Goal: Task Accomplishment & Management: Manage account settings

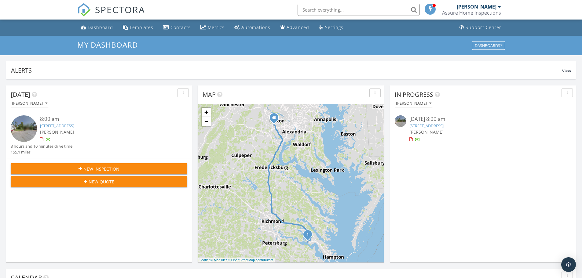
scroll to position [3, 3]
click at [443, 125] on link "3412 N Chase, Williamsburg, VA 23185" at bounding box center [426, 125] width 34 height 5
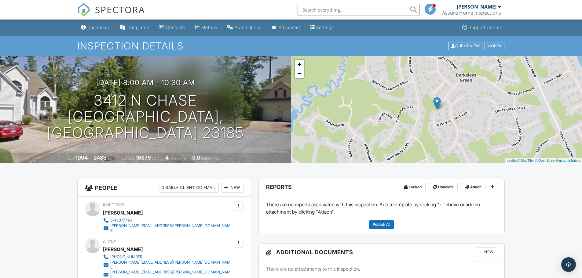
click at [315, 210] on p "There are no reports associated with this inspection. Add a template by clickin…" at bounding box center [381, 208] width 231 height 15
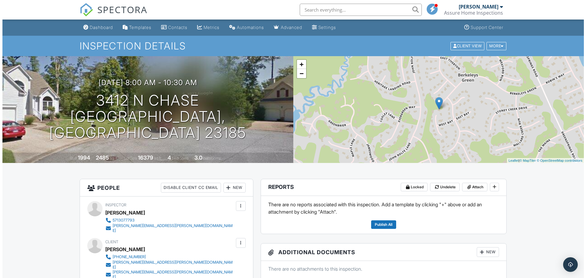
scroll to position [31, 0]
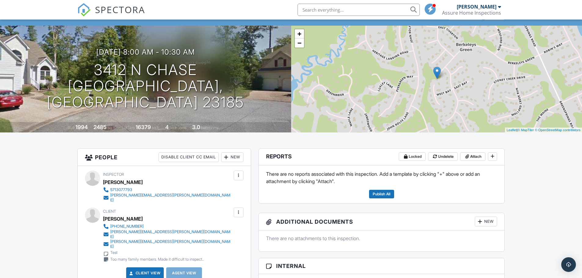
click at [492, 161] on div at bounding box center [492, 156] width 9 height 9
click at [491, 155] on icon at bounding box center [493, 156] width 4 height 4
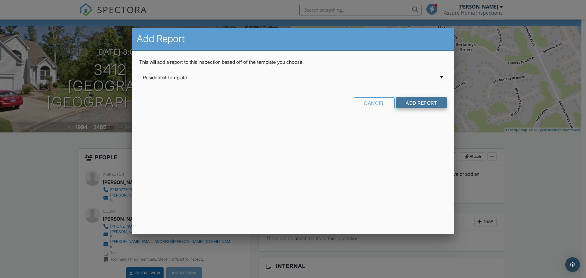
click at [405, 105] on input "Add Report" at bounding box center [421, 102] width 51 height 11
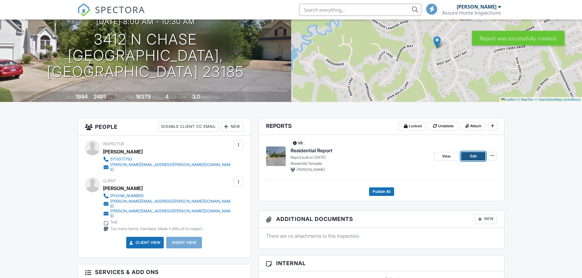
click at [472, 155] on span "Edit" at bounding box center [473, 156] width 6 height 6
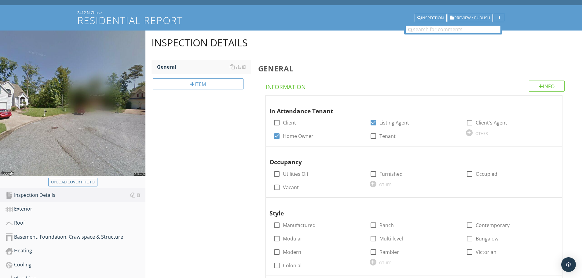
scroll to position [61, 0]
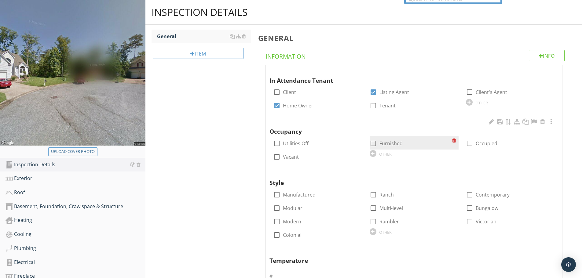
drag, startPoint x: 392, startPoint y: 144, endPoint x: 397, endPoint y: 142, distance: 5.0
click at [395, 143] on label "Furnished" at bounding box center [390, 143] width 23 height 6
checkbox input "true"
drag, startPoint x: 469, startPoint y: 144, endPoint x: 462, endPoint y: 146, distance: 7.8
click at [468, 145] on div at bounding box center [469, 143] width 10 height 10
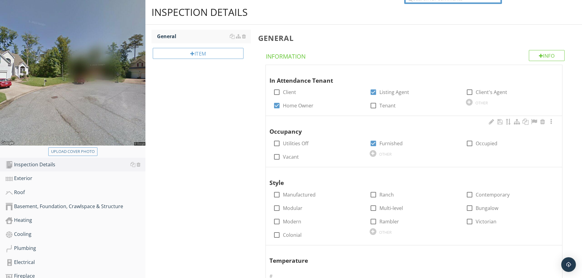
checkbox input "true"
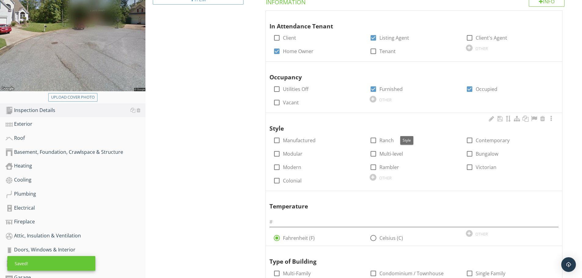
scroll to position [122, 0]
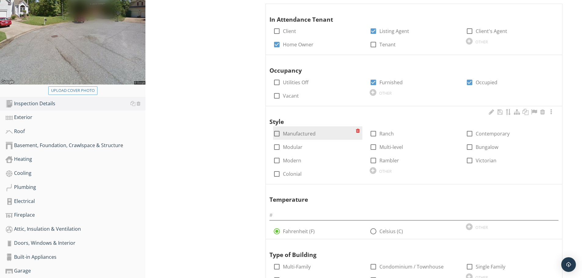
click at [299, 137] on div "check_box_outline_blank Manufactured" at bounding box center [317, 132] width 89 height 13
click at [276, 130] on div at bounding box center [277, 134] width 10 height 10
checkbox input "true"
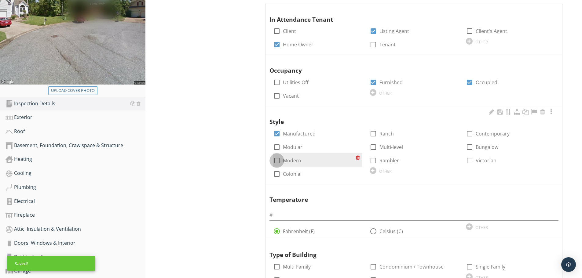
click at [278, 159] on div at bounding box center [277, 160] width 10 height 10
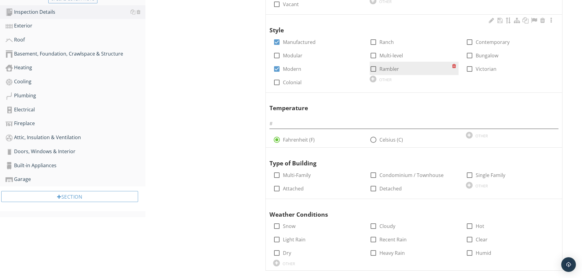
scroll to position [153, 0]
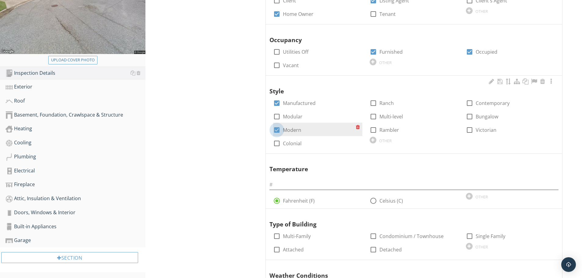
click at [278, 127] on div at bounding box center [277, 130] width 10 height 10
checkbox input "false"
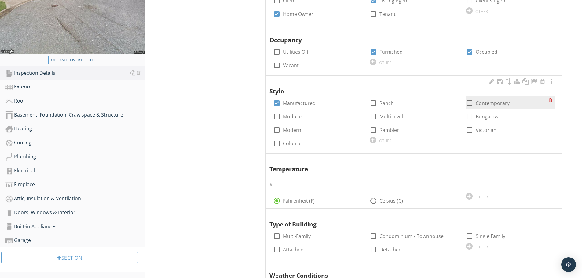
click at [469, 103] on div at bounding box center [469, 103] width 10 height 10
checkbox input "true"
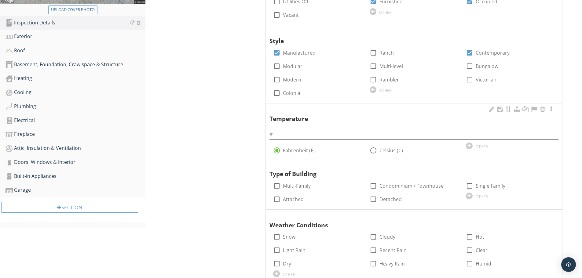
scroll to position [214, 0]
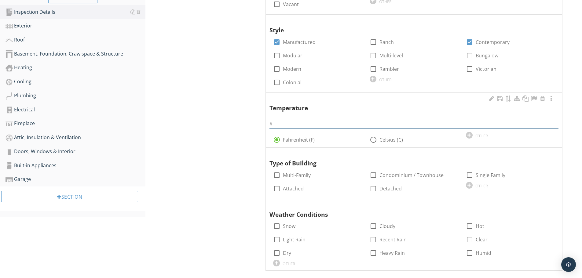
click at [384, 126] on input "text" at bounding box center [413, 124] width 289 height 10
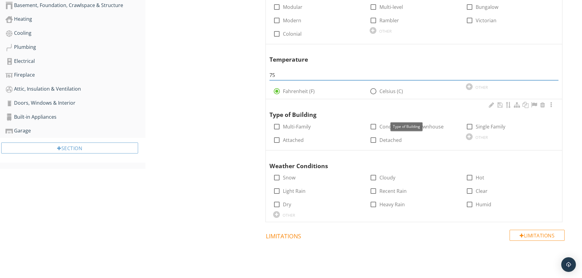
scroll to position [275, 0]
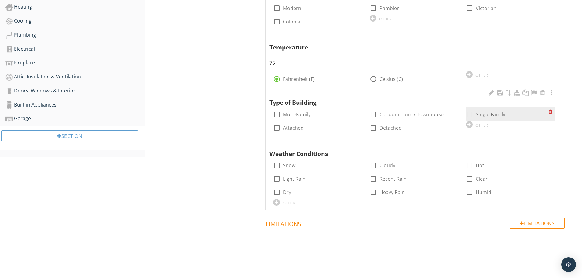
type input "75"
click at [474, 116] on div at bounding box center [469, 114] width 10 height 10
checkbox input "true"
click at [486, 125] on div "OTHER" at bounding box center [481, 125] width 13 height 5
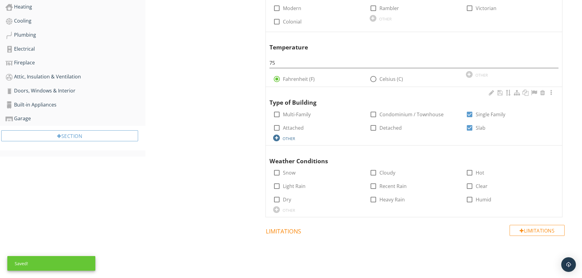
click at [296, 138] on div "OTHER" at bounding box center [317, 137] width 89 height 7
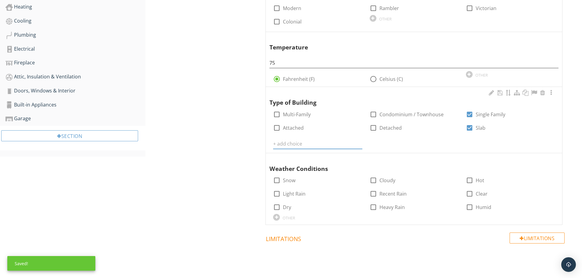
click at [298, 141] on input "text" at bounding box center [317, 144] width 89 height 10
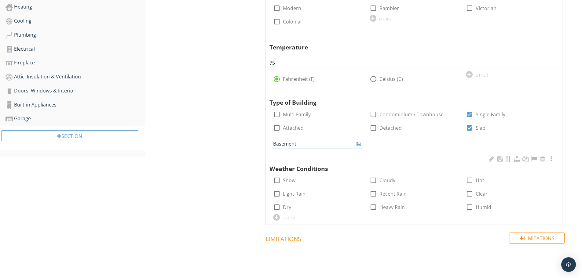
type input "Basement"
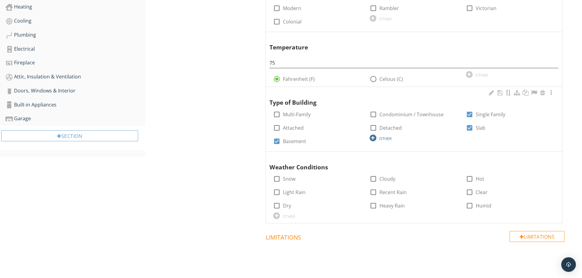
click at [380, 139] on div "OTHER" at bounding box center [385, 138] width 13 height 5
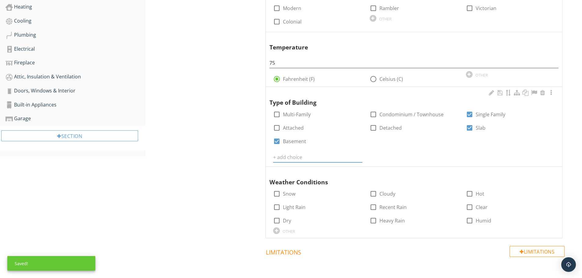
click at [324, 157] on input "text" at bounding box center [317, 157] width 89 height 10
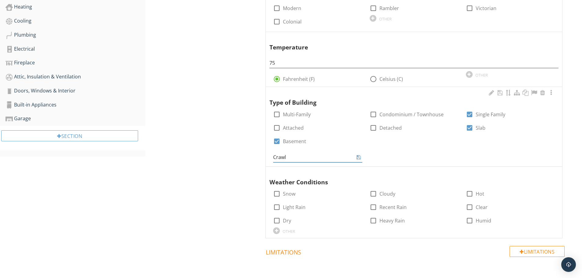
type input "Crawl"
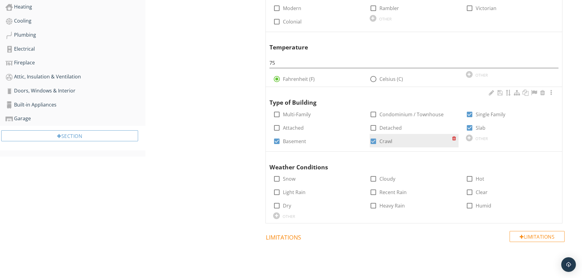
click at [439, 142] on div "check_box Crawl" at bounding box center [411, 141] width 82 height 9
click at [491, 93] on div at bounding box center [490, 93] width 7 height 6
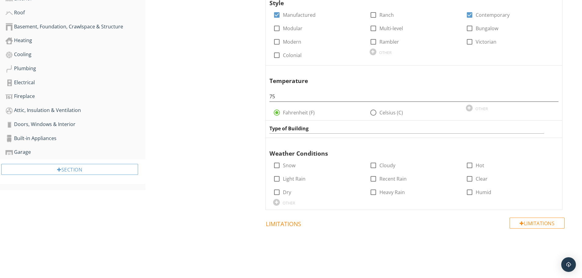
scroll to position [241, 0]
click at [237, 138] on div "Inspection Details General Item General Info Information In Attendance Tenant c…" at bounding box center [363, 49] width 436 height 458
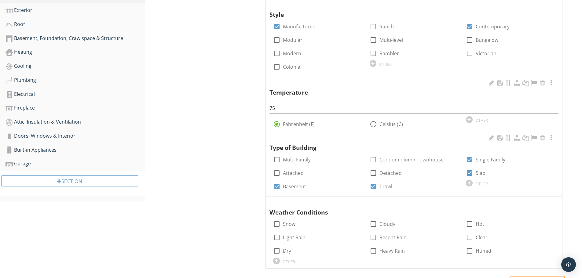
scroll to position [244, 0]
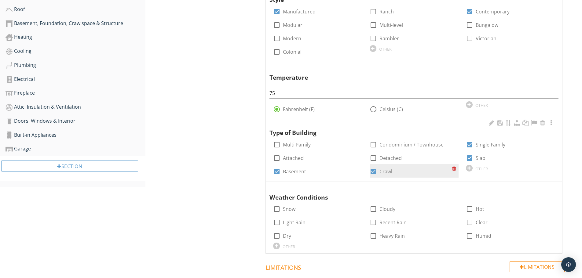
click at [455, 170] on div at bounding box center [455, 168] width 6 height 9
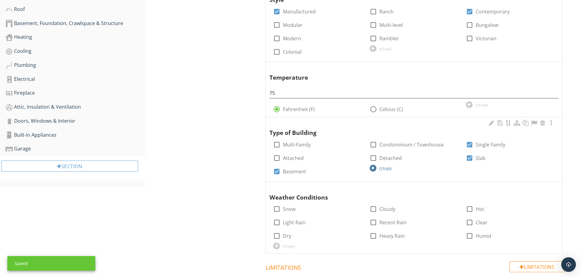
click at [378, 167] on div "OTHER" at bounding box center [414, 167] width 89 height 7
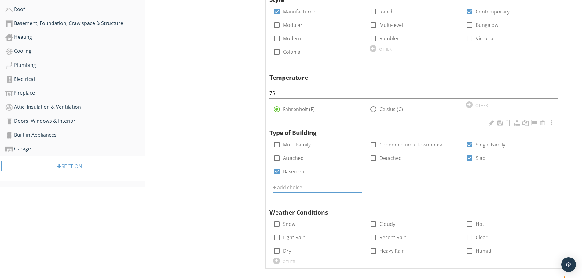
type input "c"
type input "Crawlspace"
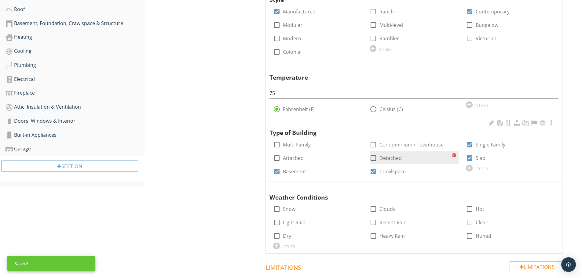
drag, startPoint x: 467, startPoint y: 157, endPoint x: 447, endPoint y: 162, distance: 20.4
click at [467, 157] on div at bounding box center [469, 158] width 10 height 10
checkbox input "false"
click at [295, 172] on label "Basement" at bounding box center [294, 172] width 23 height 6
checkbox input "false"
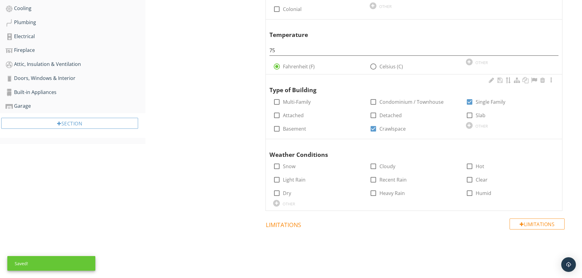
scroll to position [288, 0]
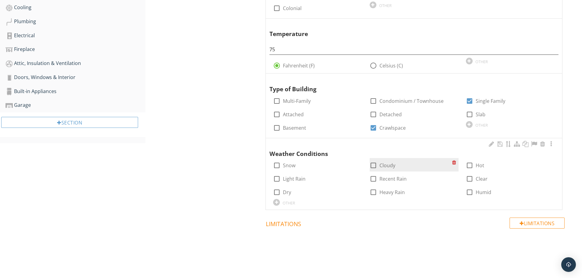
click at [379, 163] on label "Cloudy" at bounding box center [387, 165] width 16 height 6
checkbox input "true"
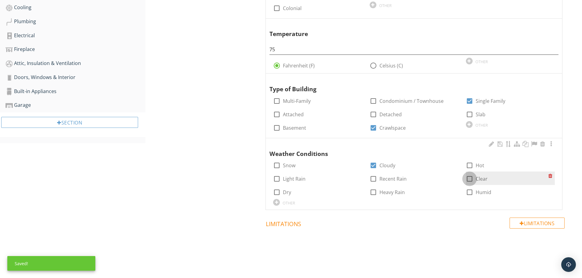
click at [468, 177] on div at bounding box center [469, 179] width 10 height 10
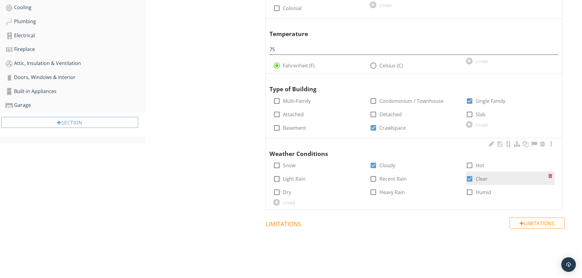
click at [468, 177] on div at bounding box center [469, 179] width 10 height 10
checkbox input "false"
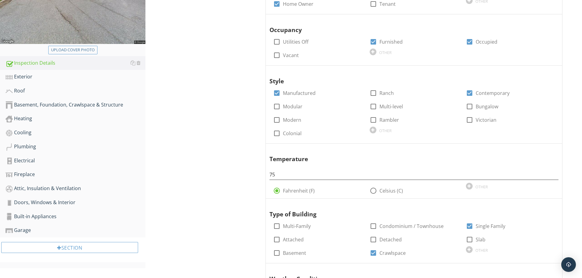
scroll to position [183, 0]
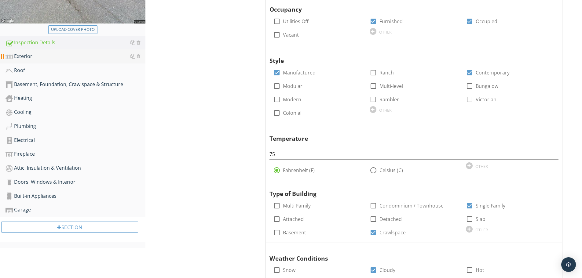
click at [26, 56] on div "Exterior" at bounding box center [75, 57] width 140 height 8
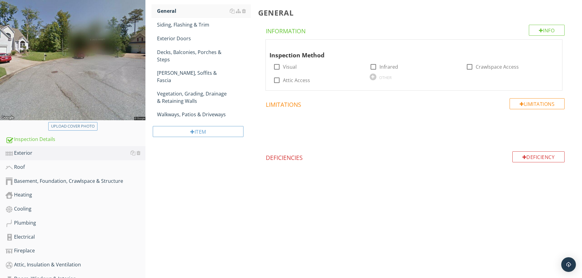
scroll to position [92, 0]
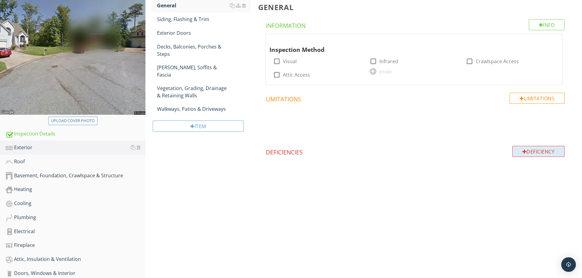
click at [530, 153] on div "Deficiency" at bounding box center [538, 151] width 53 height 11
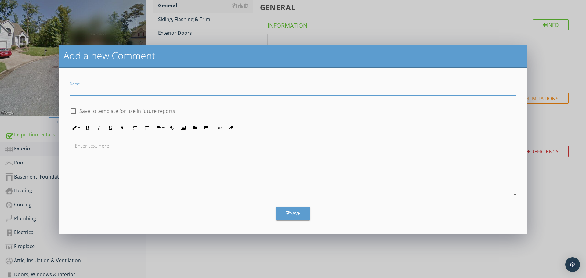
click at [574, 247] on div "Add a new Comment Name check_box_outline_blank Save to template for use in futu…" at bounding box center [293, 139] width 586 height 278
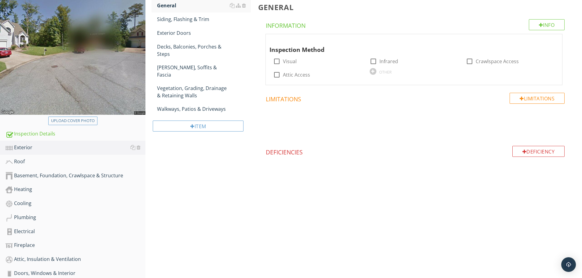
click at [286, 155] on h4 "Deficiencies" at bounding box center [415, 151] width 299 height 10
click at [178, 19] on div "Siding, Flashing & Trim" at bounding box center [204, 19] width 94 height 7
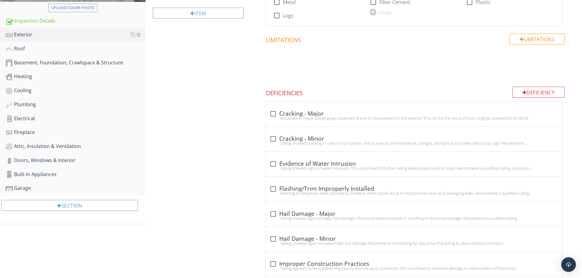
scroll to position [214, 0]
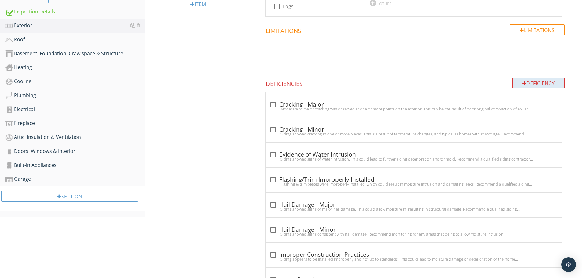
click at [537, 81] on div "Deficiency" at bounding box center [538, 83] width 53 height 11
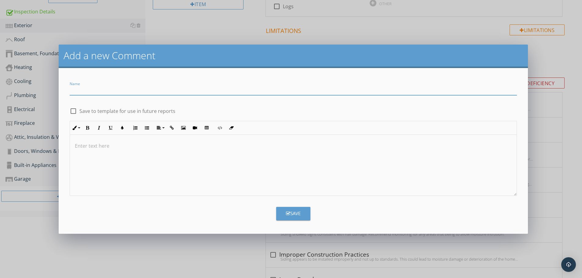
click at [573, 42] on div "Add a new Comment Name check_box_outline_blank Save to template for use in futu…" at bounding box center [291, 139] width 582 height 278
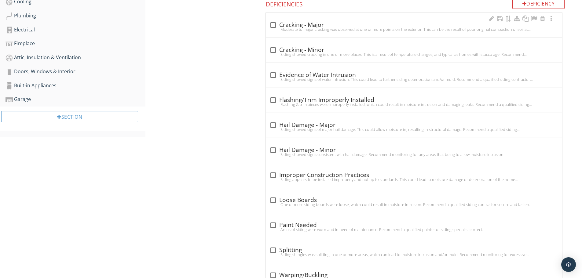
scroll to position [306, 0]
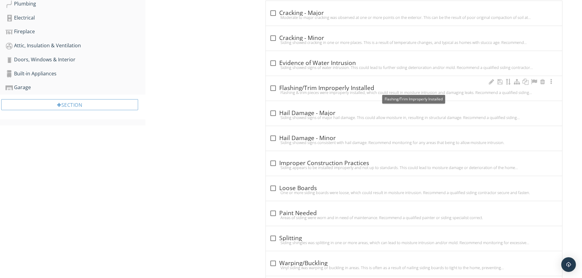
click at [273, 88] on div at bounding box center [273, 88] width 10 height 10
checkbox input "true"
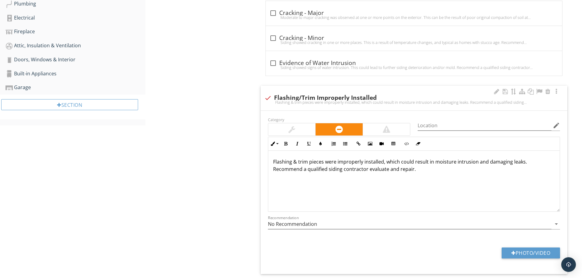
click at [290, 132] on div at bounding box center [291, 129] width 7 height 7
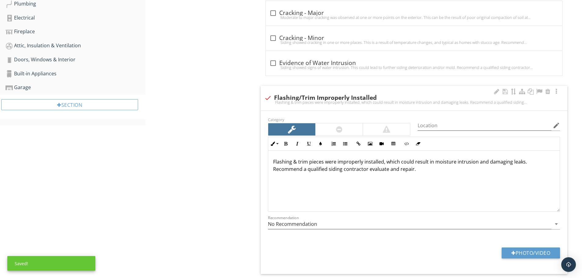
click at [337, 131] on div at bounding box center [339, 129] width 6 height 7
click at [289, 128] on div at bounding box center [291, 129] width 7 height 7
click at [358, 132] on div at bounding box center [338, 129] width 47 height 12
click at [383, 129] on div at bounding box center [386, 129] width 7 height 7
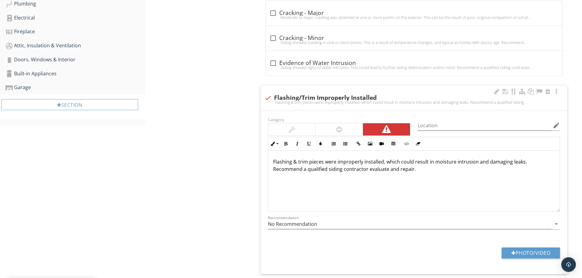
click at [290, 128] on div at bounding box center [291, 129] width 7 height 7
click at [290, 128] on div at bounding box center [292, 129] width 8 height 9
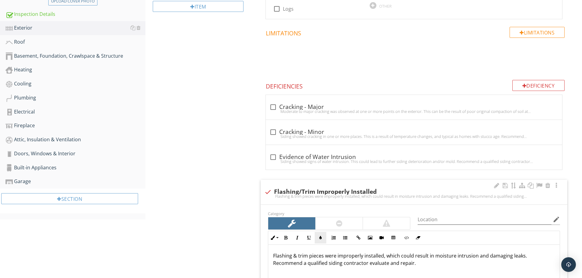
scroll to position [214, 0]
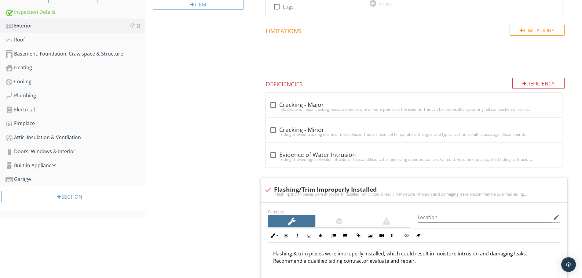
click at [228, 142] on div "Exterior General Siding, Flashing & Trim Exterior Doors Decks, Balconies, Porch…" at bounding box center [363, 218] width 436 height 742
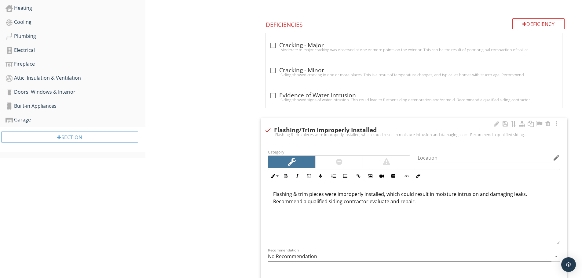
scroll to position [275, 0]
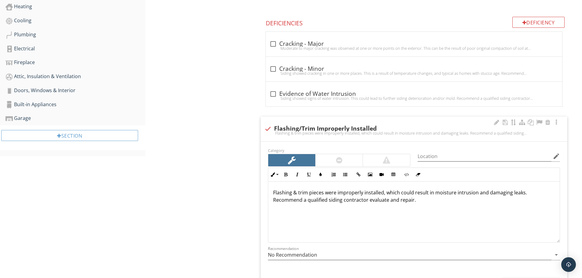
click at [383, 159] on div at bounding box center [386, 160] width 7 height 7
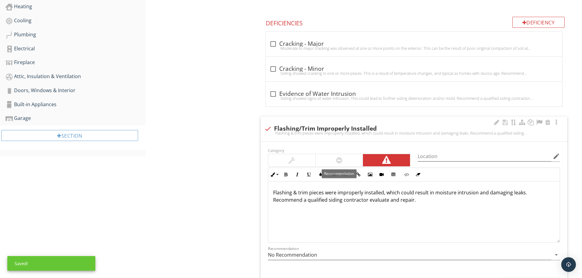
click at [343, 161] on div at bounding box center [338, 160] width 47 height 12
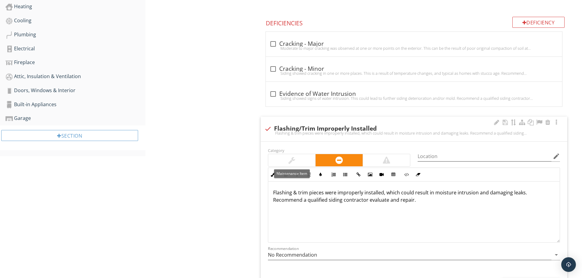
click at [286, 158] on div at bounding box center [291, 160] width 47 height 12
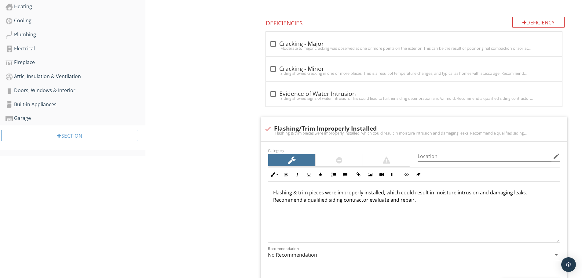
click at [210, 128] on div "Exterior General Siding, Flashing & Trim Exterior Doors Decks, Balconies, Porch…" at bounding box center [363, 157] width 436 height 742
click at [450, 154] on input "Location" at bounding box center [485, 156] width 134 height 10
click at [434, 154] on input "Location" at bounding box center [485, 156] width 134 height 10
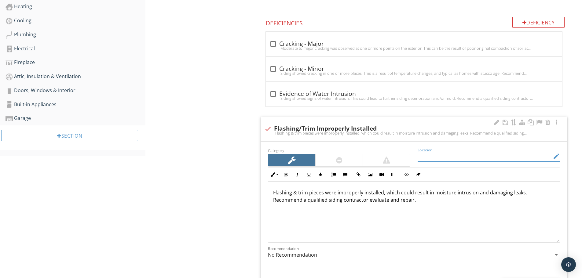
drag, startPoint x: 434, startPoint y: 154, endPoint x: 426, endPoint y: 155, distance: 8.6
click at [426, 155] on input "Location" at bounding box center [485, 156] width 134 height 10
click at [428, 155] on input "Location" at bounding box center [485, 156] width 134 height 10
click at [418, 228] on div "Flashing & trim pieces were improperly installed, which could result in moistur…" at bounding box center [413, 212] width 291 height 61
click at [440, 158] on input "Location" at bounding box center [485, 156] width 134 height 10
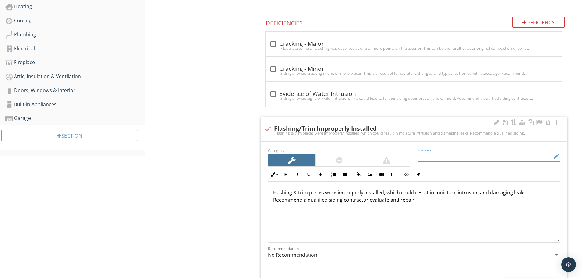
click at [555, 156] on icon "edit" at bounding box center [556, 156] width 7 height 7
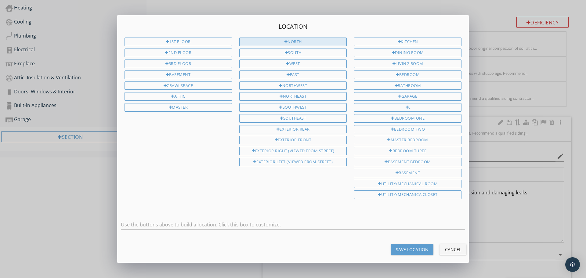
click at [287, 41] on div "North" at bounding box center [293, 42] width 108 height 9
type input "North"
click at [407, 248] on div "Save Location" at bounding box center [412, 249] width 33 height 6
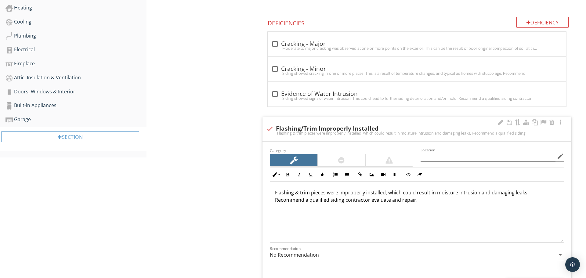
type input "North"
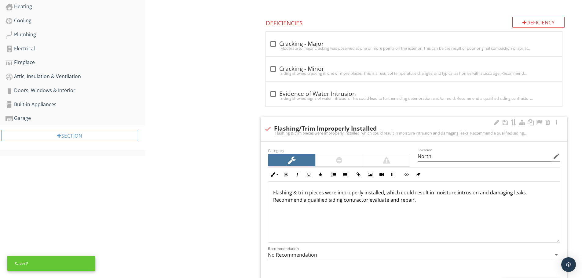
scroll to position [0, 0]
click at [385, 261] on div "Recommendation No Recommendation arrow_drop_down" at bounding box center [414, 258] width 292 height 16
click at [389, 258] on input "No Recommendation" at bounding box center [409, 255] width 283 height 10
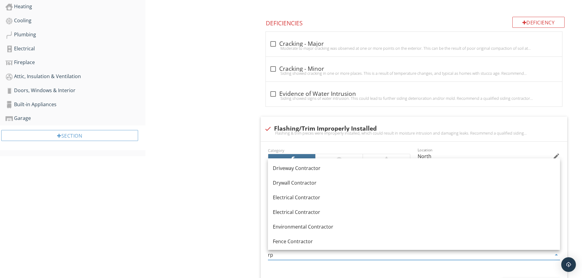
scroll to position [0, 0]
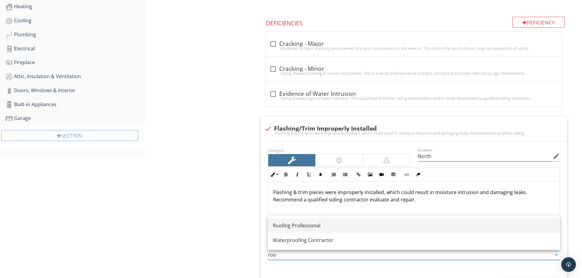
click at [296, 229] on div "Roofing Professional" at bounding box center [414, 225] width 282 height 7
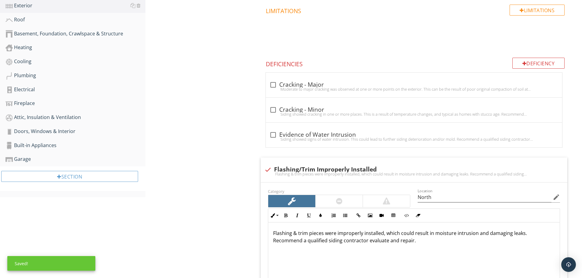
scroll to position [244, 0]
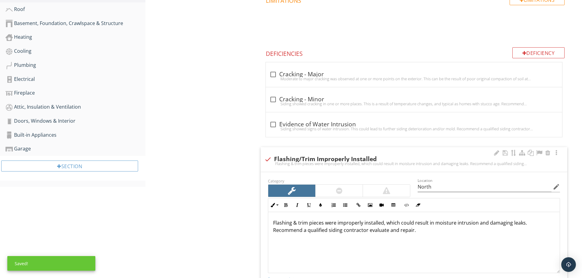
type input "Roofing Professional"
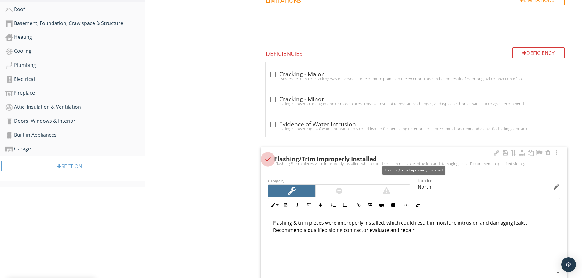
click at [268, 158] on div at bounding box center [268, 159] width 10 height 10
checkbox input "true"
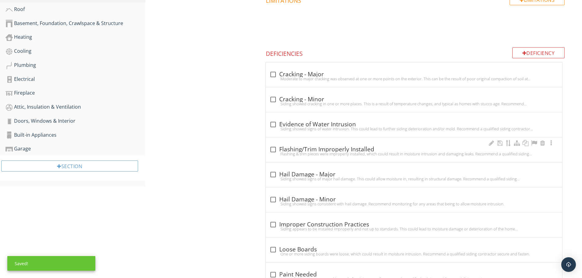
click at [374, 153] on div "Flashing & trim pieces were improperly installed, which could result in moistur…" at bounding box center [413, 153] width 289 height 5
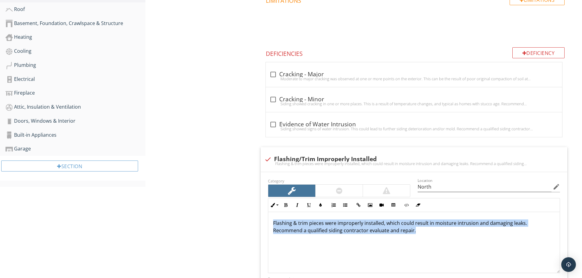
drag, startPoint x: 429, startPoint y: 232, endPoint x: 259, endPoint y: 219, distance: 170.0
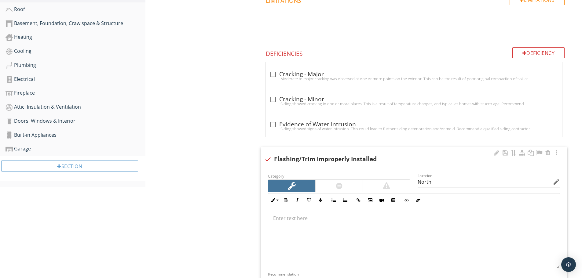
scroll to position [239, 0]
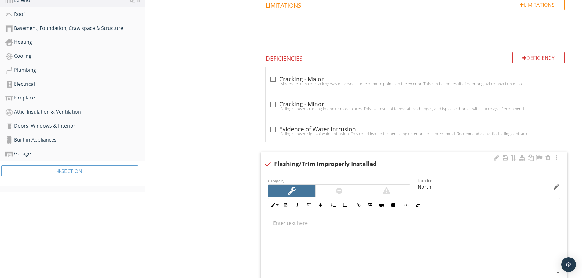
drag, startPoint x: 439, startPoint y: 178, endPoint x: 433, endPoint y: 182, distance: 7.3
click at [433, 182] on div "Location North edit" at bounding box center [489, 188] width 142 height 20
drag, startPoint x: 437, startPoint y: 188, endPoint x: 390, endPoint y: 193, distance: 47.0
click at [394, 191] on div "Category Location North edit Inline Style XLarge Large Normal Small Light Small…" at bounding box center [413, 237] width 299 height 120
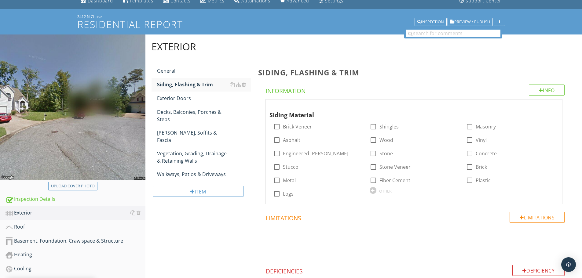
scroll to position [61, 0]
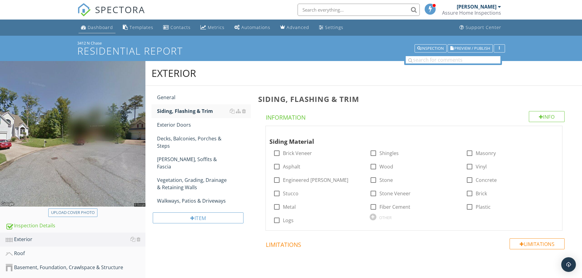
click at [84, 24] on link "Dashboard" at bounding box center [96, 27] width 37 height 11
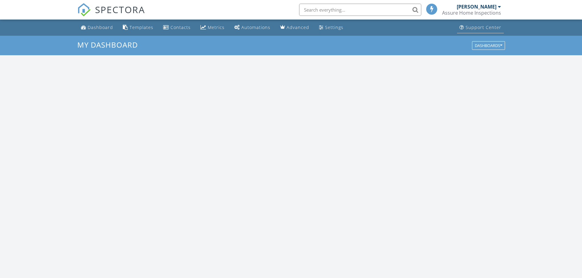
scroll to position [565, 591]
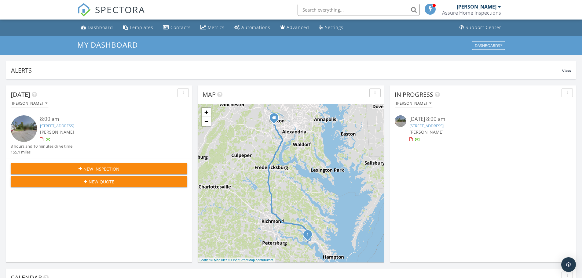
click at [138, 25] on div "Templates" at bounding box center [141, 27] width 24 height 6
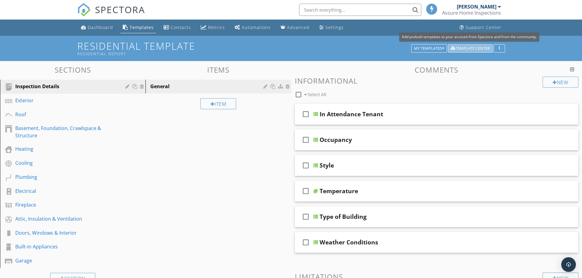
click at [476, 47] on div "Template Center" at bounding box center [469, 48] width 39 height 4
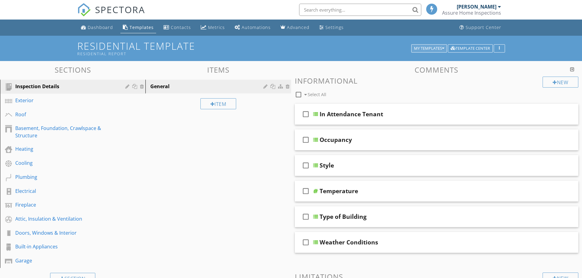
click at [432, 49] on div "My Templates" at bounding box center [429, 48] width 30 height 4
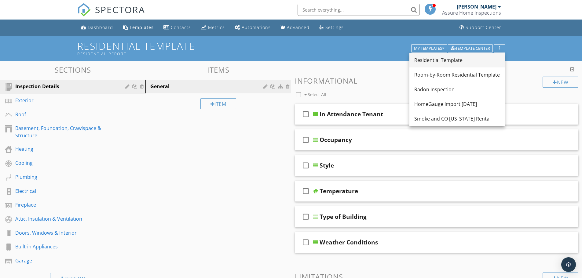
click at [432, 63] on div "Residential Template" at bounding box center [457, 60] width 86 height 7
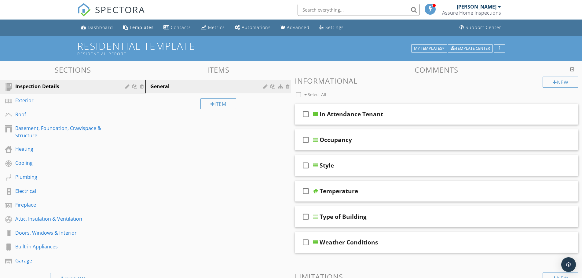
click at [228, 181] on div "Sections Inspection Details Exterior Roof Basement, Foundation, Crawlspace & St…" at bounding box center [291, 202] width 582 height 282
click at [47, 166] on div "Cooling" at bounding box center [65, 162] width 101 height 7
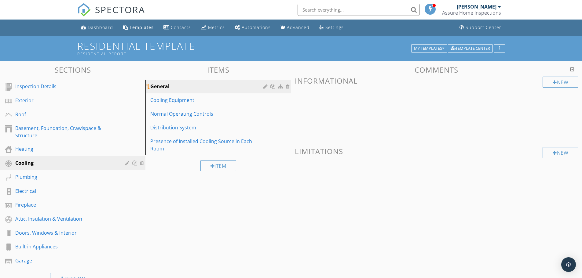
click at [210, 85] on div "General" at bounding box center [207, 86] width 115 height 7
click at [152, 99] on div "Cooling Equipment" at bounding box center [207, 100] width 115 height 7
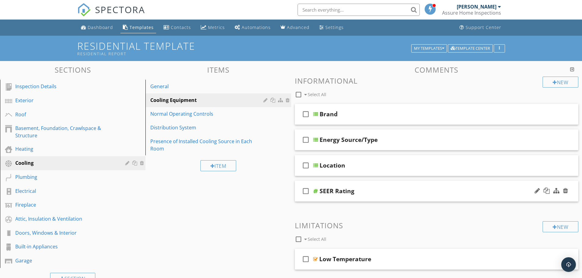
click at [341, 188] on div "SEER Rating" at bounding box center [336, 191] width 35 height 7
click at [316, 192] on div at bounding box center [315, 191] width 5 height 5
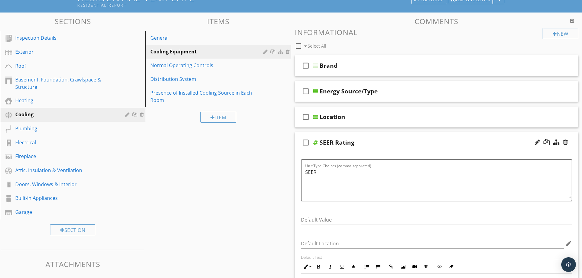
scroll to position [31, 0]
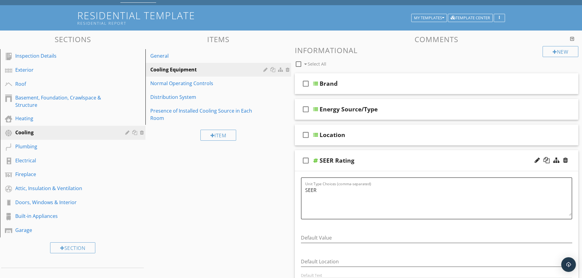
click at [305, 160] on icon "check_box_outline_blank" at bounding box center [306, 160] width 10 height 15
click at [384, 165] on div "check_box SEER Rating" at bounding box center [437, 160] width 284 height 21
type textarea "<p>Modern standards call for at least 13 SEER rating for new install.&nbsp;</p>…"
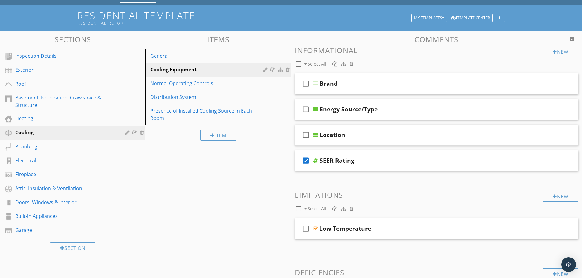
click at [464, 160] on div "SEER Rating" at bounding box center [420, 160] width 203 height 7
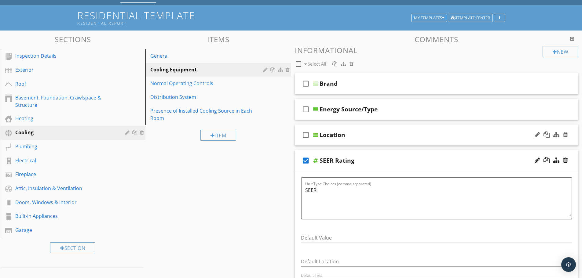
click at [313, 134] on div at bounding box center [315, 135] width 5 height 5
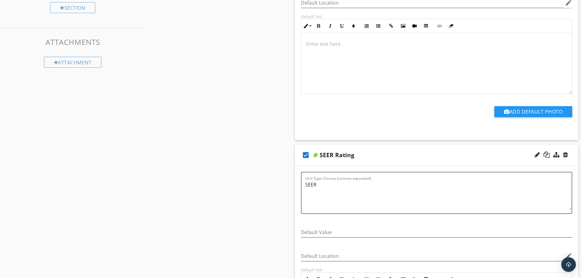
scroll to position [275, 0]
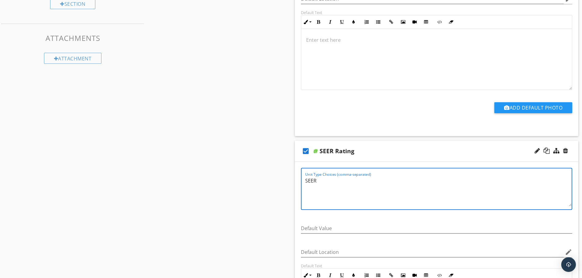
click at [329, 182] on textarea "SEER" at bounding box center [438, 191] width 267 height 31
click at [243, 118] on div "Sections Inspection Details Exterior Roof Basement, Foundation, Crawlspace & St…" at bounding box center [291, 273] width 582 height 974
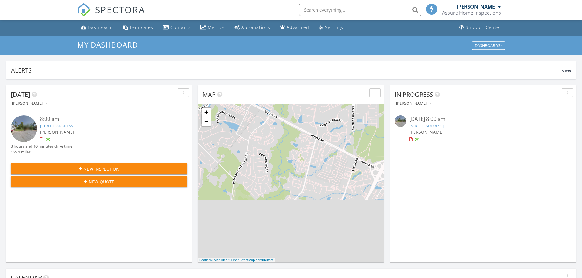
scroll to position [565, 591]
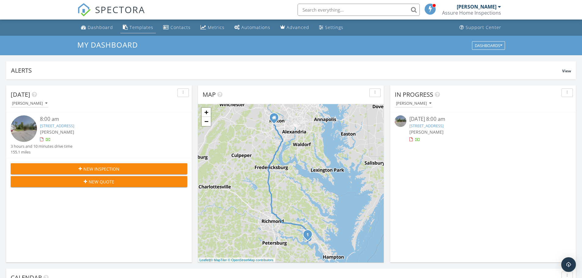
click at [135, 26] on div "Templates" at bounding box center [141, 27] width 24 height 6
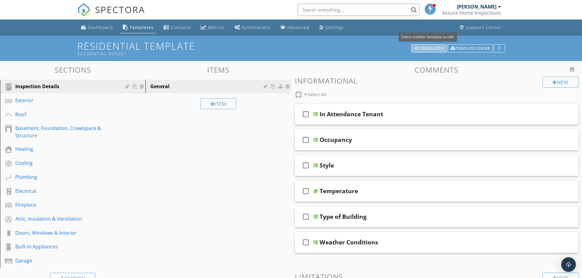
click at [420, 47] on div "My Templates" at bounding box center [429, 48] width 30 height 4
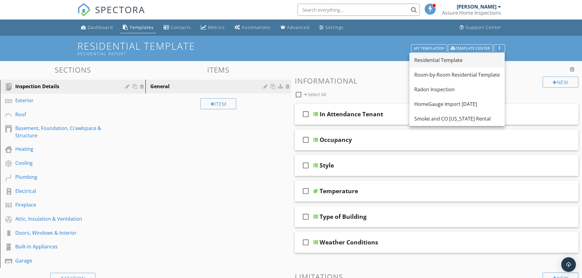
click at [425, 57] on div "Residential Template" at bounding box center [457, 60] width 86 height 7
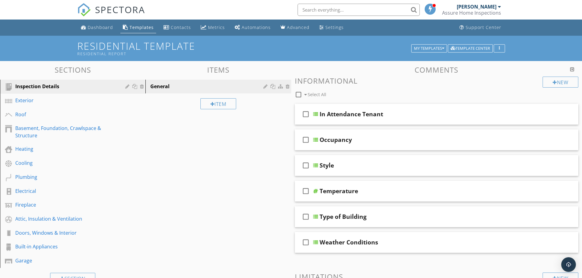
scroll to position [31, 0]
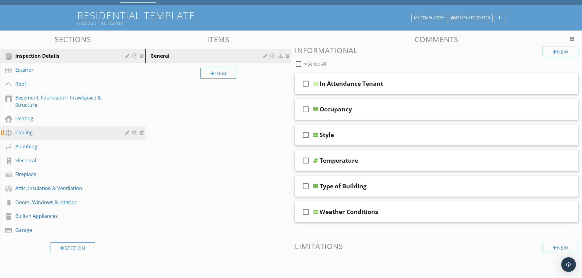
click at [16, 129] on div "Cooling" at bounding box center [65, 132] width 101 height 7
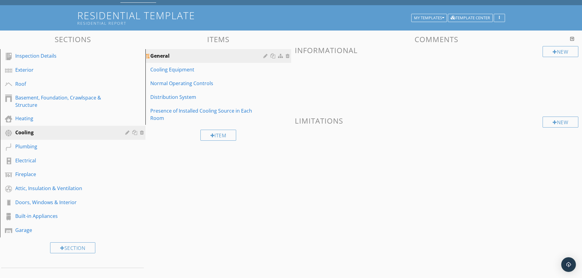
click at [232, 58] on div "General" at bounding box center [207, 55] width 115 height 7
click at [187, 67] on div "Cooling Equipment" at bounding box center [207, 69] width 115 height 7
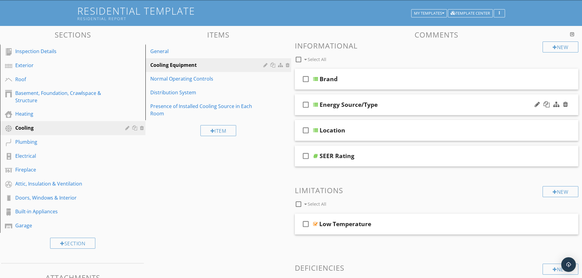
scroll to position [25, 0]
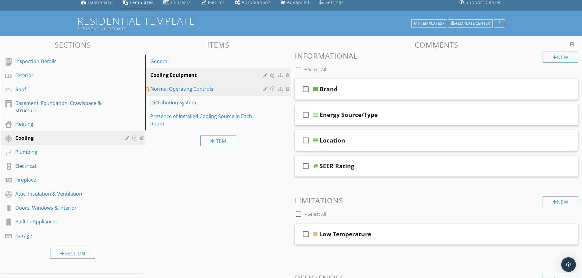
click at [199, 90] on div "Normal Operating Controls" at bounding box center [207, 88] width 115 height 7
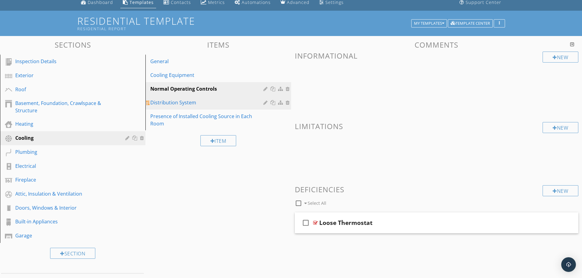
click at [196, 104] on div "Distribution System" at bounding box center [207, 102] width 115 height 7
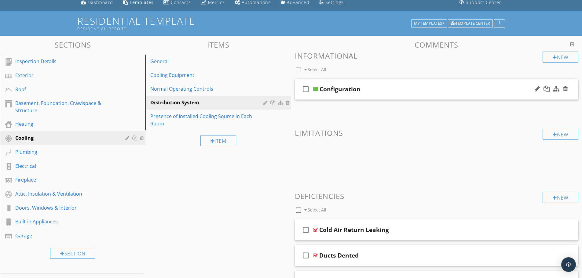
click at [316, 90] on div at bounding box center [315, 89] width 5 height 5
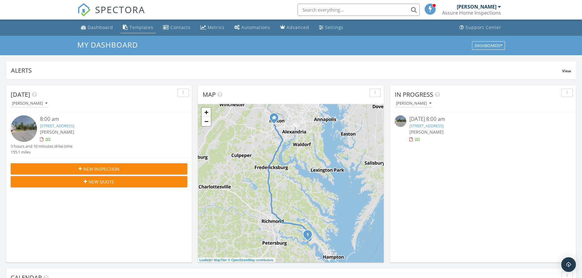
click at [135, 25] on div "Templates" at bounding box center [141, 27] width 24 height 6
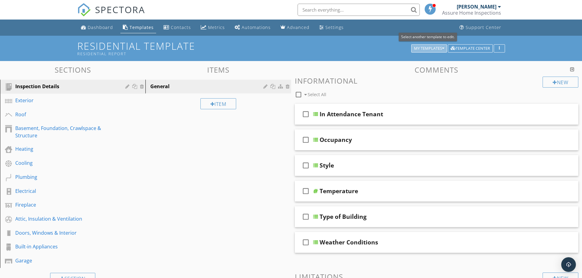
click at [439, 47] on div "My Templates" at bounding box center [429, 48] width 30 height 4
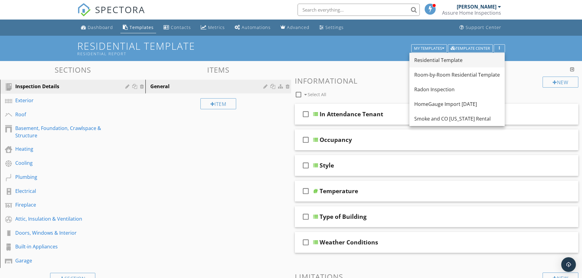
click at [440, 58] on div "Residential Template" at bounding box center [457, 60] width 86 height 7
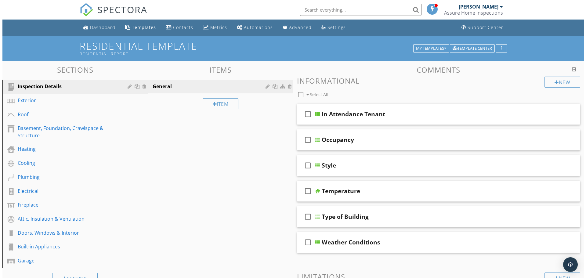
scroll to position [31, 0]
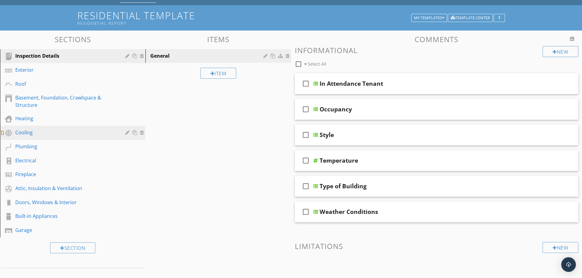
click at [43, 130] on div "Cooling" at bounding box center [65, 132] width 101 height 7
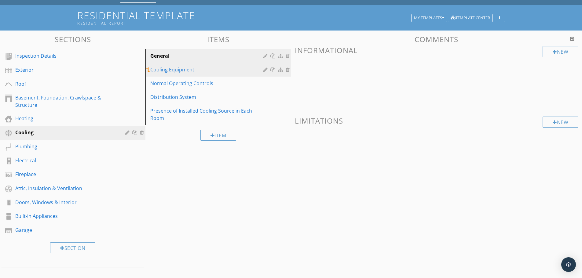
click at [179, 71] on div "Cooling Equipment" at bounding box center [207, 69] width 115 height 7
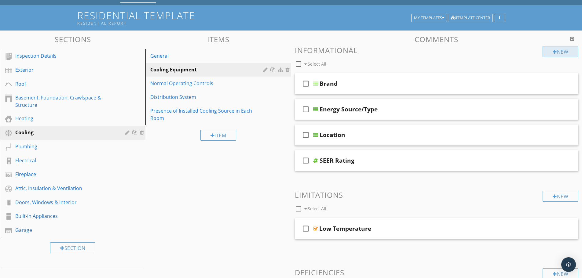
click at [555, 50] on div at bounding box center [555, 51] width 4 height 5
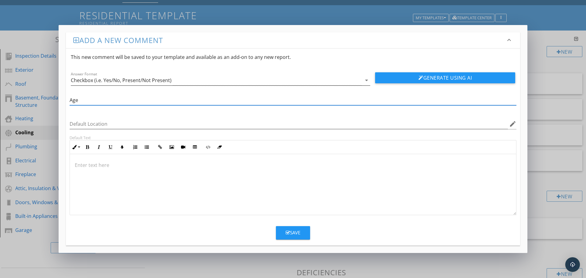
type input "Age"
click at [261, 78] on div "Checkbox (i.e. Yes/No, Present/Not Present)" at bounding box center [216, 80] width 291 height 10
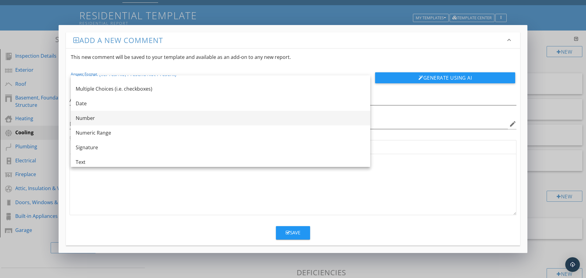
scroll to position [11, 0]
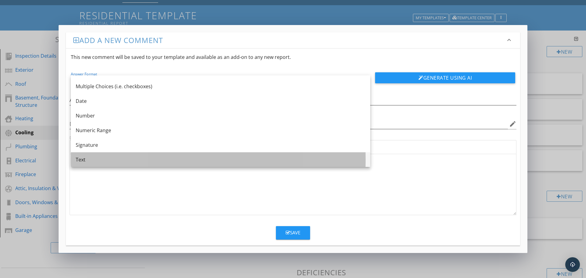
click at [84, 160] on div "Text" at bounding box center [221, 159] width 290 height 7
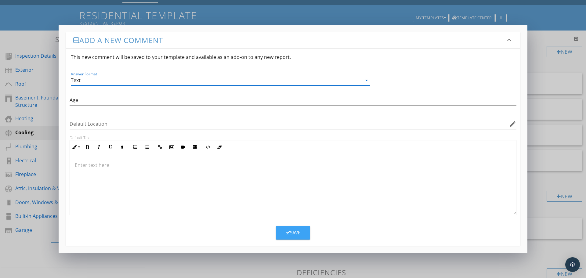
drag, startPoint x: 299, startPoint y: 234, endPoint x: 356, endPoint y: 144, distance: 106.3
click at [356, 144] on form "This new comment will be saved to your template and available as an add-on to a…" at bounding box center [293, 144] width 454 height 191
drag, startPoint x: 83, startPoint y: 81, endPoint x: 60, endPoint y: 82, distance: 22.6
click at [60, 82] on div "Add a new comment keyboard_arrow_down This new comment will be saved to your te…" at bounding box center [293, 139] width 469 height 228
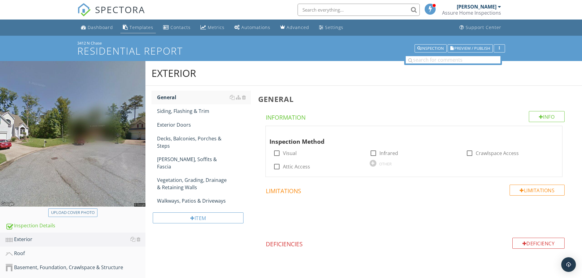
click at [126, 27] on div "Templates" at bounding box center [125, 27] width 5 height 5
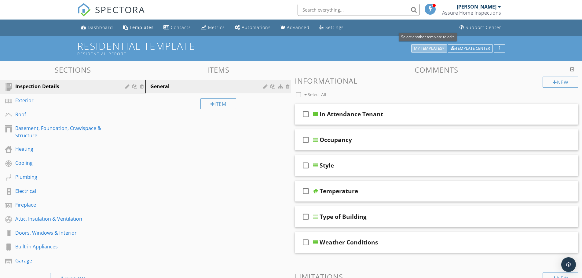
click at [435, 47] on div "My Templates" at bounding box center [429, 48] width 30 height 4
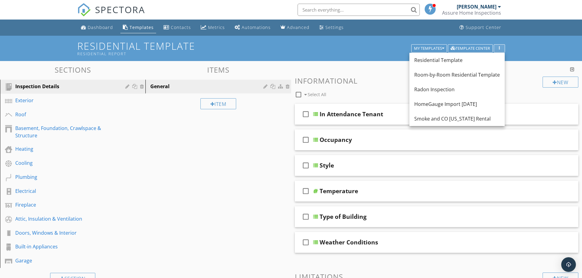
click at [497, 47] on div "button" at bounding box center [499, 48] width 6 height 4
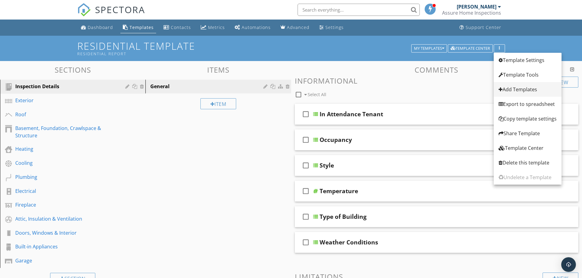
click at [522, 92] on div "Add Templates" at bounding box center [527, 89] width 58 height 7
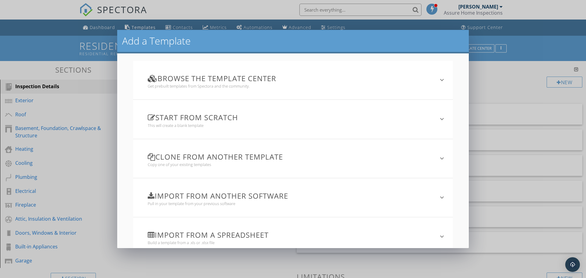
click at [210, 161] on h3 "Clone from another template" at bounding box center [290, 157] width 284 height 8
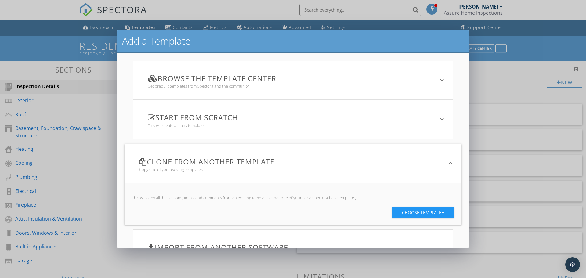
click at [398, 210] on button "Choose template" at bounding box center [423, 212] width 62 height 11
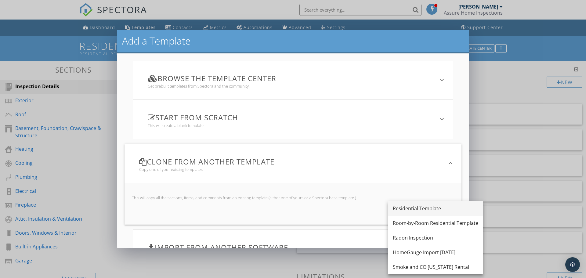
click at [411, 208] on div "Residential Template" at bounding box center [436, 208] width 86 height 7
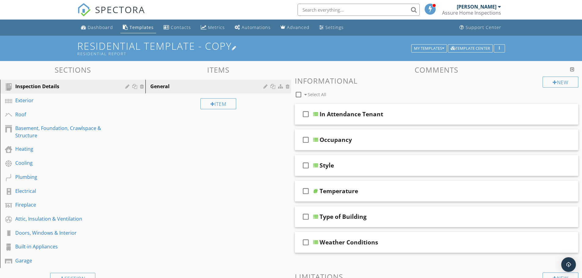
click at [237, 47] on div at bounding box center [234, 48] width 5 height 5
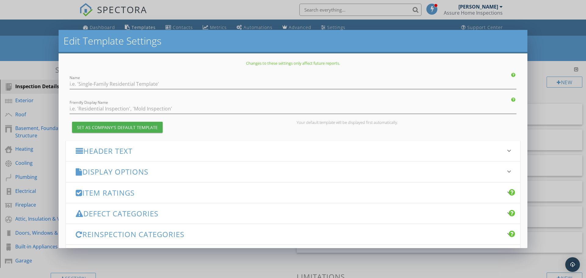
type input "Residential Template - Copy"
type input "Residential Report"
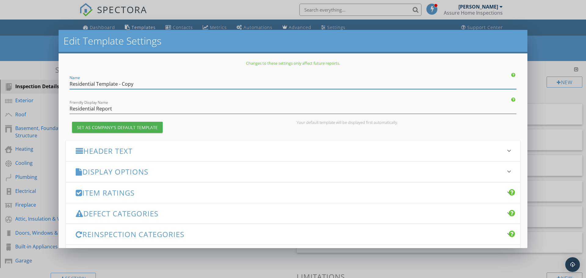
drag, startPoint x: 136, startPoint y: 84, endPoint x: 57, endPoint y: 83, distance: 79.1
click at [57, 83] on div "Edit Template Settings Changes to these settings only affect future reports. Na…" at bounding box center [293, 139] width 586 height 278
type input "Residential - Test"
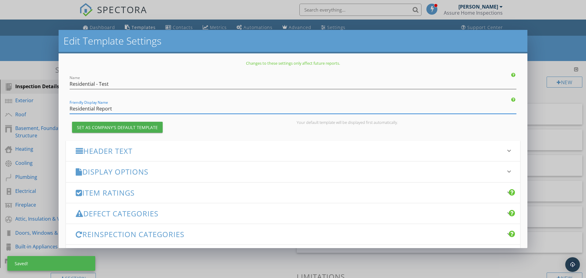
drag, startPoint x: 146, startPoint y: 108, endPoint x: 39, endPoint y: 108, distance: 107.2
click at [39, 108] on div "Edit Template Settings Changes to these settings only affect future reports. Na…" at bounding box center [293, 139] width 586 height 278
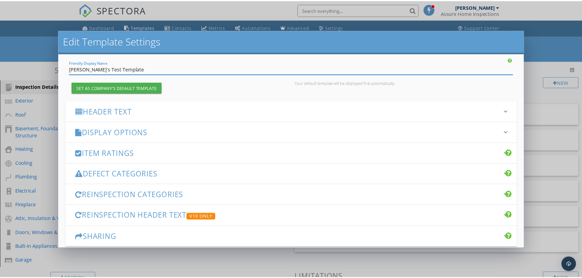
scroll to position [70, 0]
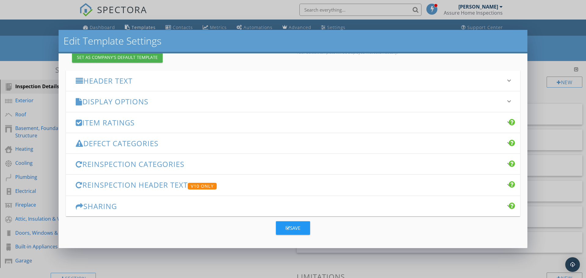
type input "Tony's Test Template"
click at [291, 226] on div "Save" at bounding box center [293, 228] width 15 height 7
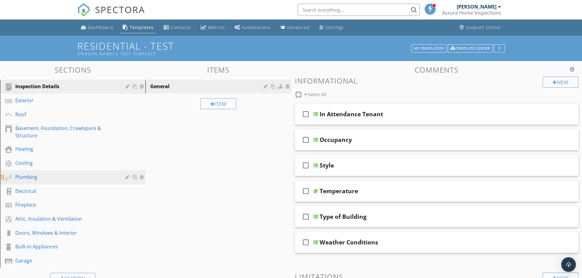
click at [32, 182] on link "Plumbing" at bounding box center [74, 177] width 144 height 14
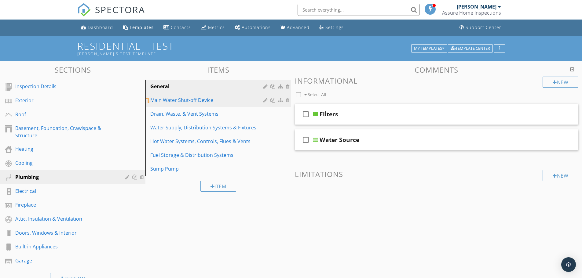
click at [194, 102] on div "Main Water Shut-off Device" at bounding box center [207, 100] width 115 height 7
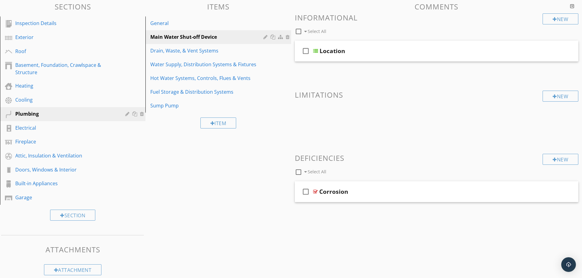
scroll to position [71, 0]
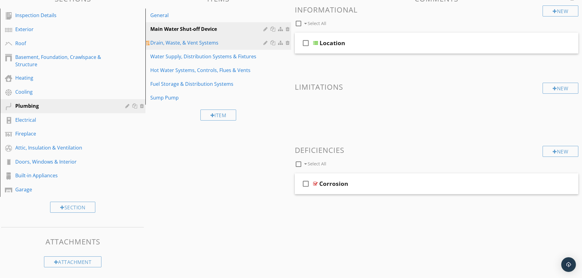
click at [186, 44] on div "Drain, Waste, & Vent Systems" at bounding box center [207, 42] width 115 height 7
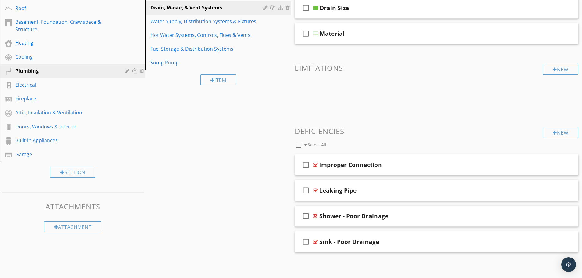
scroll to position [0, 0]
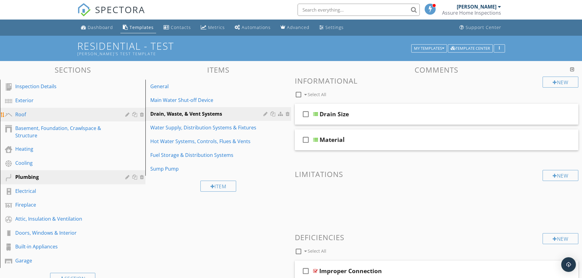
click at [29, 115] on div "Roof" at bounding box center [65, 114] width 101 height 7
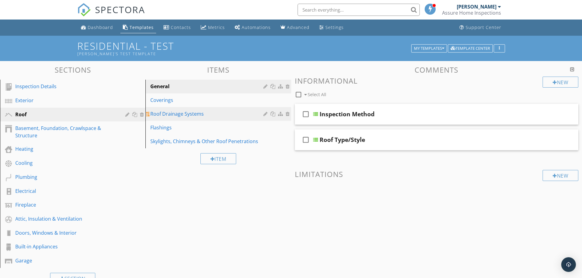
click at [186, 113] on div "Roof Drainage Systems" at bounding box center [207, 113] width 115 height 7
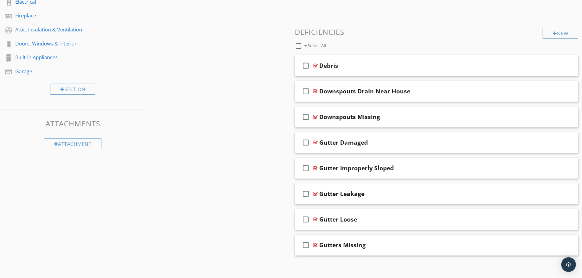
scroll to position [193, 0]
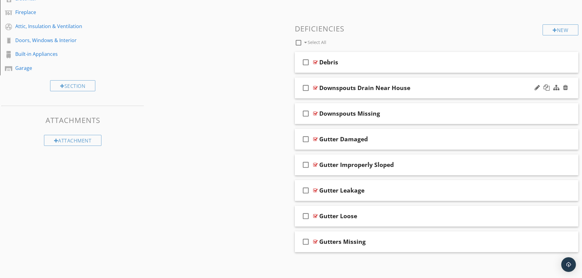
click at [316, 89] on div at bounding box center [315, 88] width 5 height 5
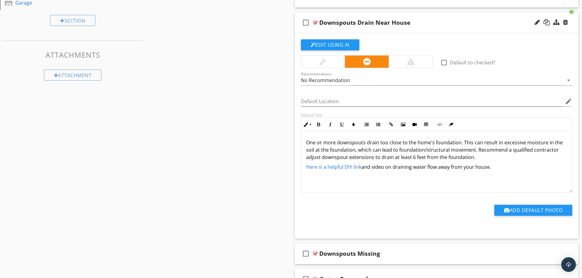
scroll to position [284, 0]
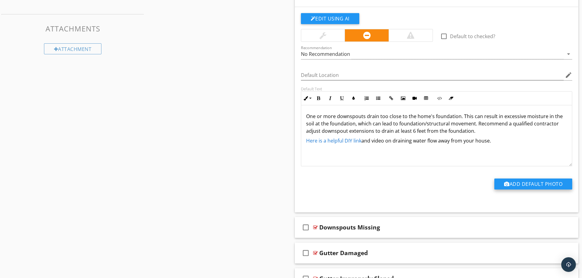
click at [518, 182] on button "Add Default Photo" at bounding box center [533, 184] width 78 height 11
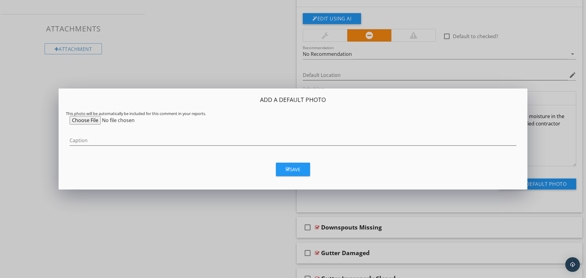
drag, startPoint x: 72, startPoint y: 123, endPoint x: 75, endPoint y: 123, distance: 3.4
click at [75, 123] on input "file" at bounding box center [116, 120] width 93 height 9
click at [177, 57] on div "Add a Default Photo This photo will be automatically be included for this comme…" at bounding box center [291, 139] width 582 height 278
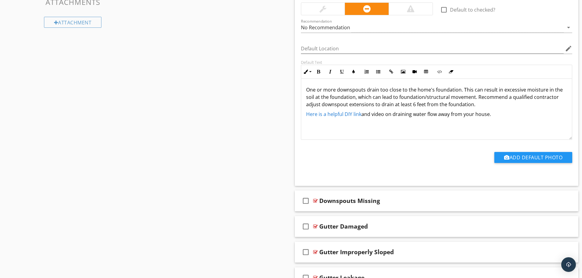
scroll to position [315, 0]
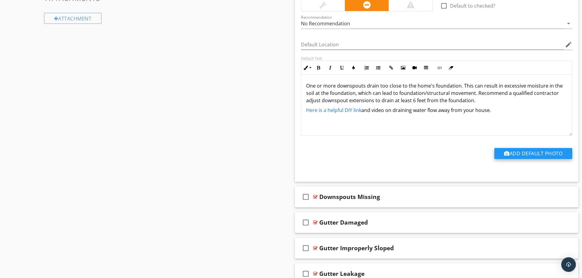
click at [509, 155] on button "Add Default Photo" at bounding box center [533, 153] width 78 height 11
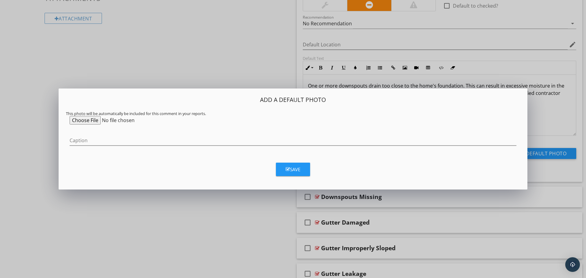
click at [213, 60] on div "Add a Default Photo This photo will be automatically be included for this comme…" at bounding box center [293, 139] width 586 height 278
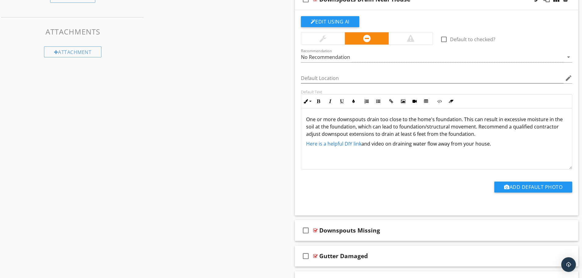
scroll to position [276, 0]
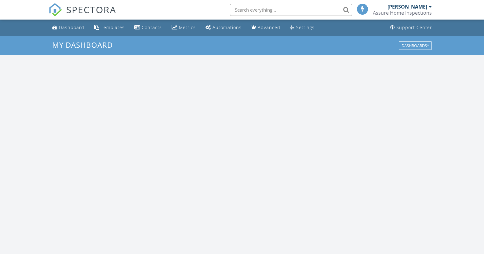
scroll to position [565, 494]
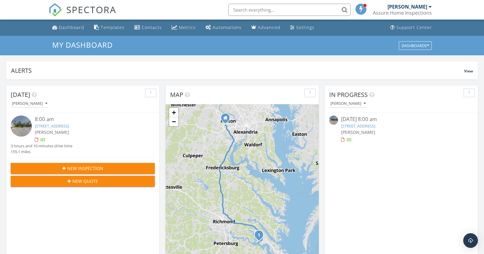
drag, startPoint x: 269, startPoint y: 63, endPoint x: 164, endPoint y: 44, distance: 106.8
click at [164, 44] on h3 "My Dashboard" at bounding box center [241, 45] width 379 height 8
click at [416, 29] on div "Support Center" at bounding box center [414, 27] width 36 height 6
